Goal: Information Seeking & Learning: Learn about a topic

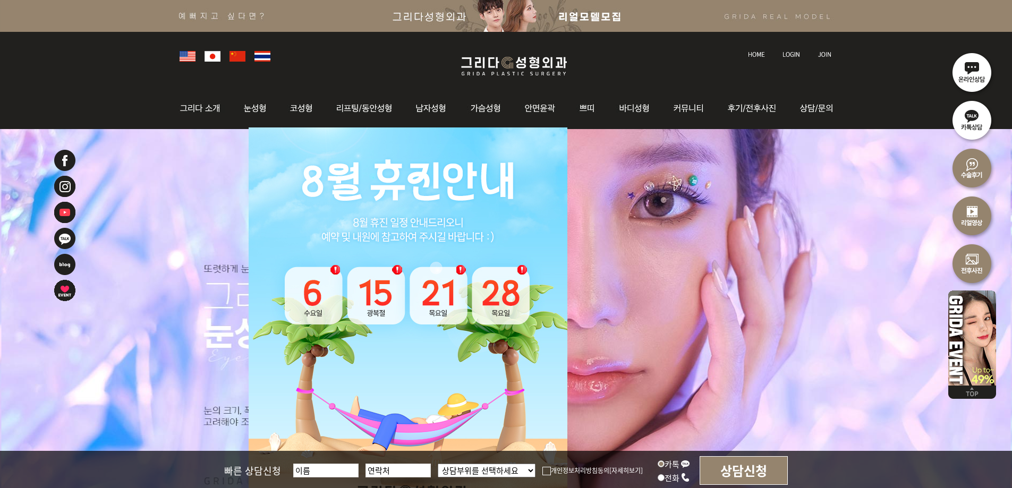
scroll to position [106, 0]
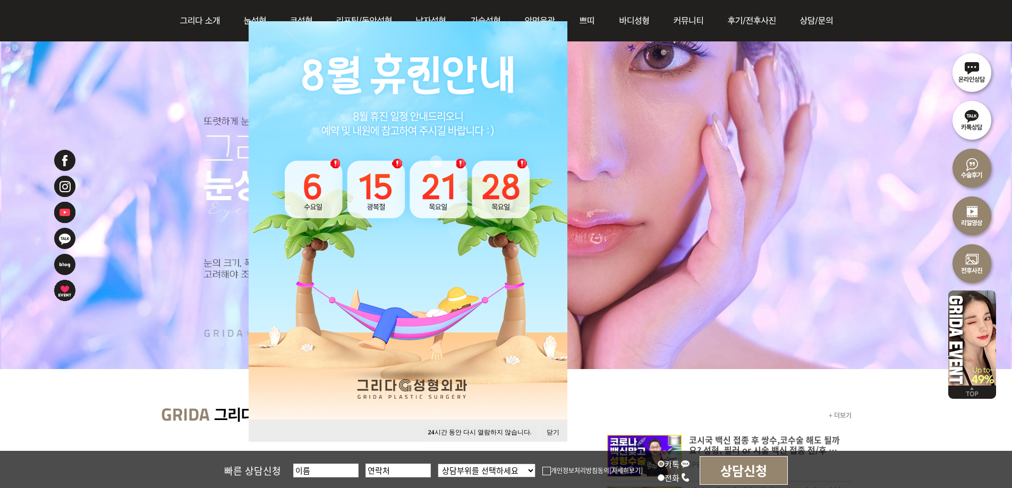
click at [548, 430] on button "닫기" at bounding box center [552, 433] width 23 height 14
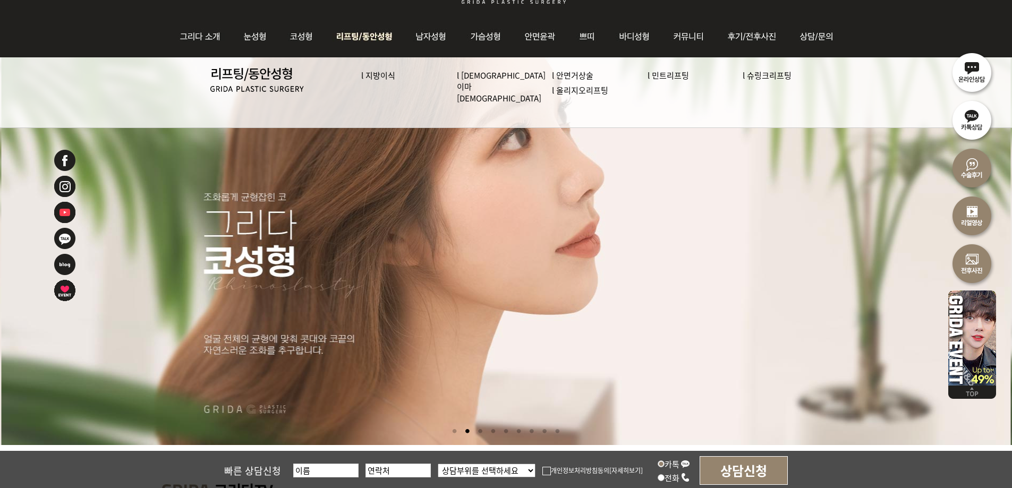
scroll to position [53, 0]
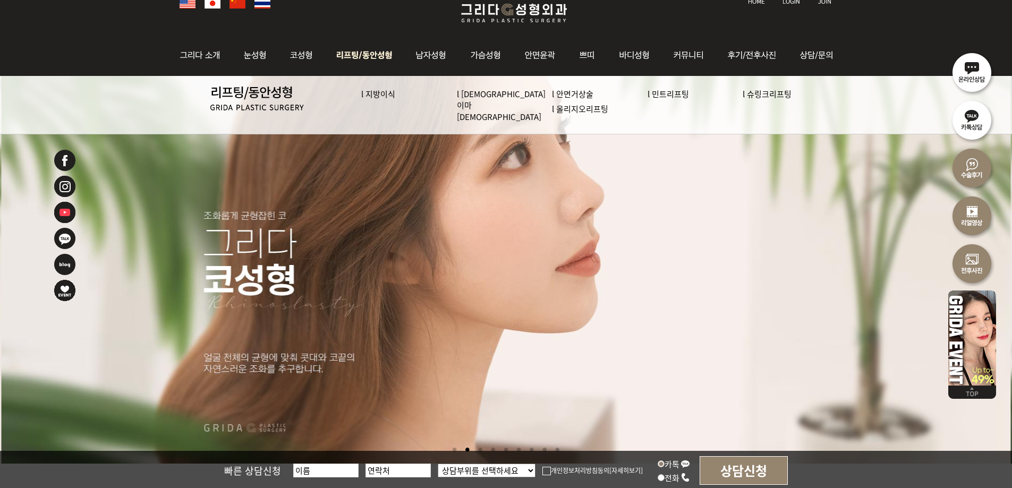
click at [351, 55] on img at bounding box center [364, 55] width 81 height 41
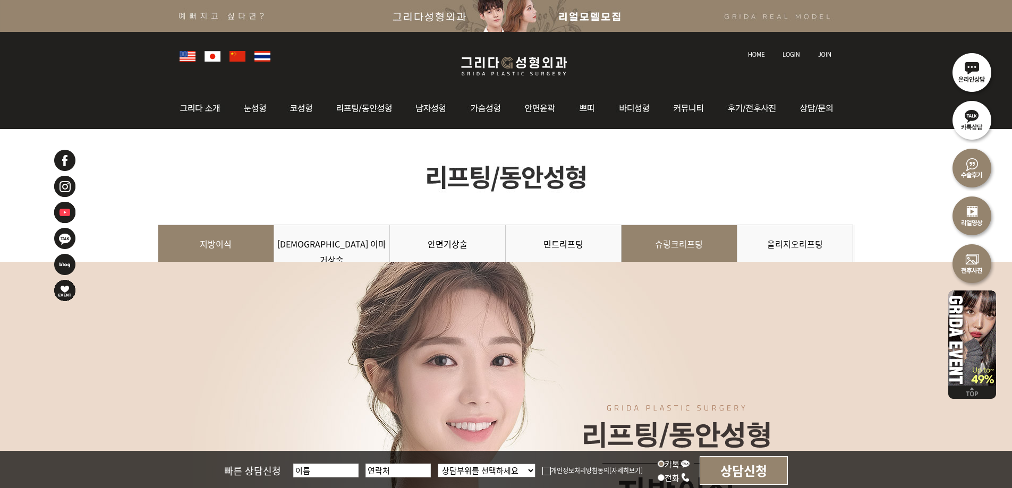
click at [689, 240] on link "슈링크리프팅" at bounding box center [680, 249] width 116 height 48
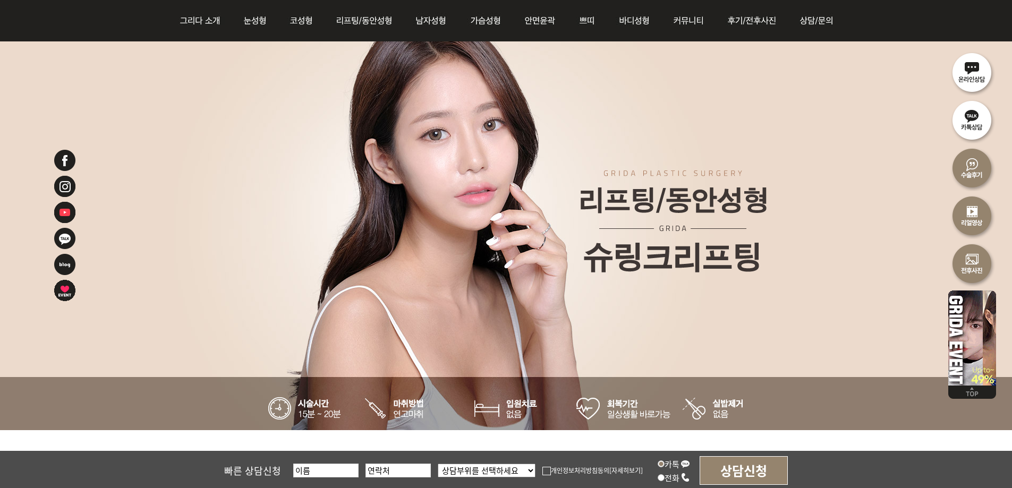
scroll to position [106, 0]
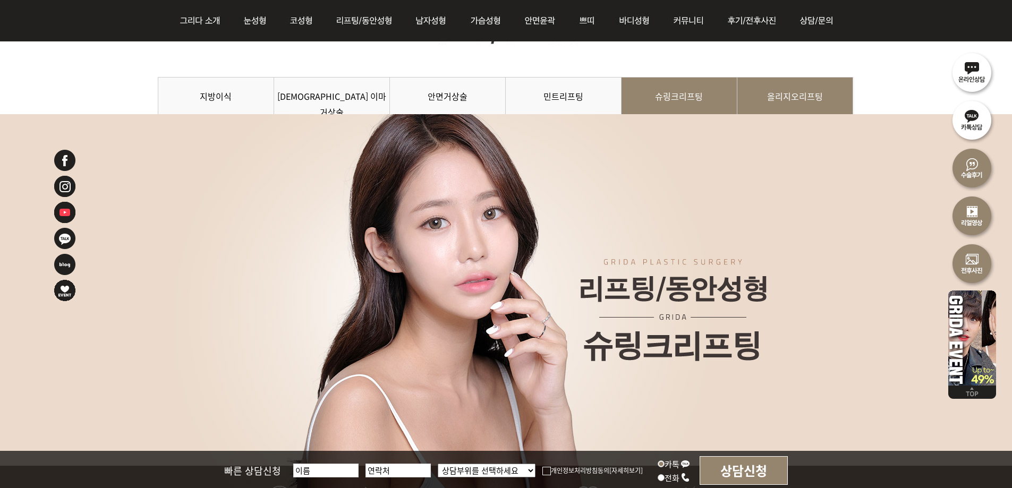
click at [737, 77] on ul "지방이식 내시경 이마거상술 안면거상술 민트리프팅 슈링크리프팅 올리지오리프팅" at bounding box center [506, 77] width 697 height 0
click at [782, 94] on link "올리지오리프팅" at bounding box center [795, 101] width 116 height 48
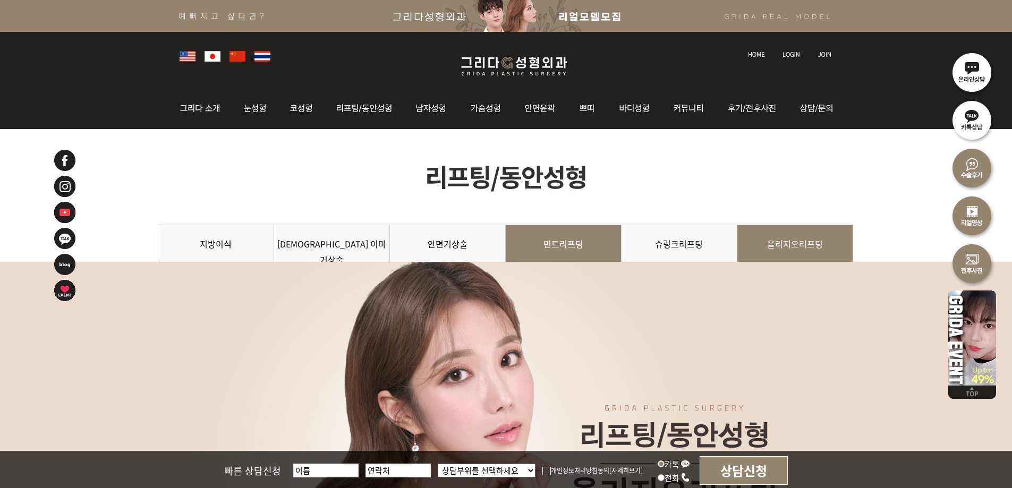
click at [544, 232] on link "민트리프팅" at bounding box center [564, 249] width 116 height 48
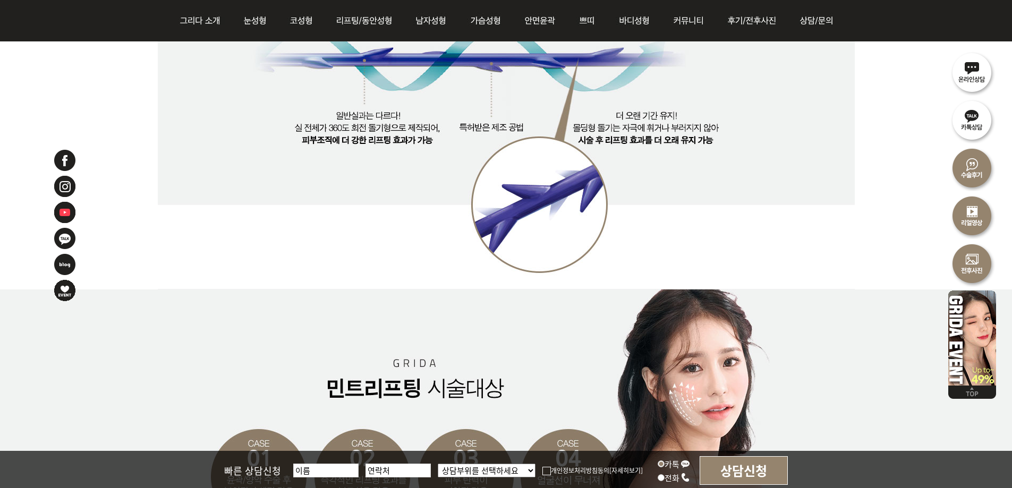
scroll to position [1381, 0]
